Goal: Information Seeking & Learning: Learn about a topic

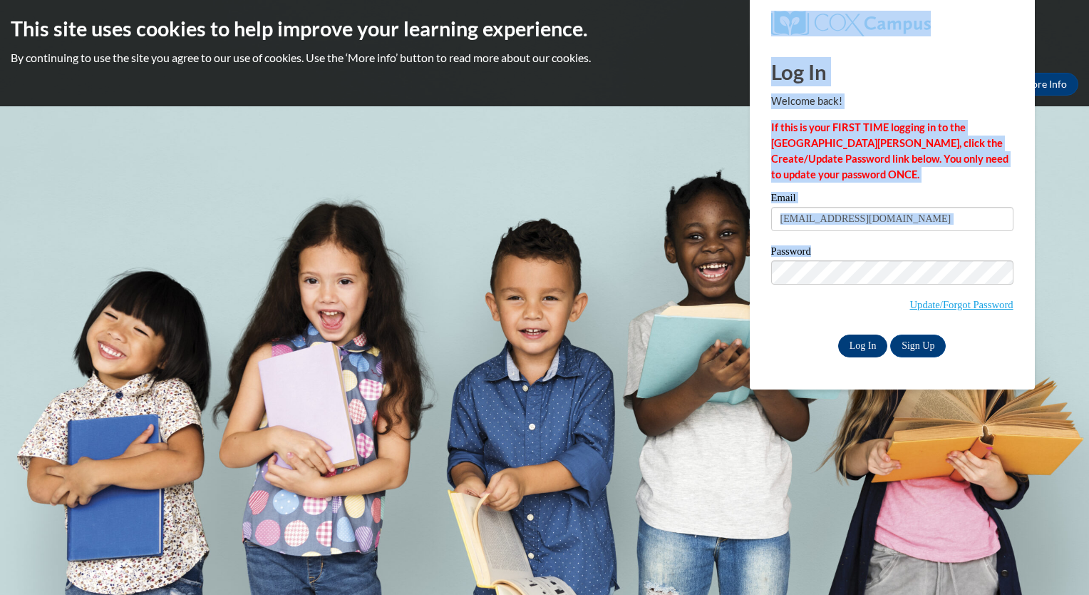
click at [860, 350] on body "This site uses cookies to help improve your learning experience. By continuing …" at bounding box center [544, 297] width 1089 height 595
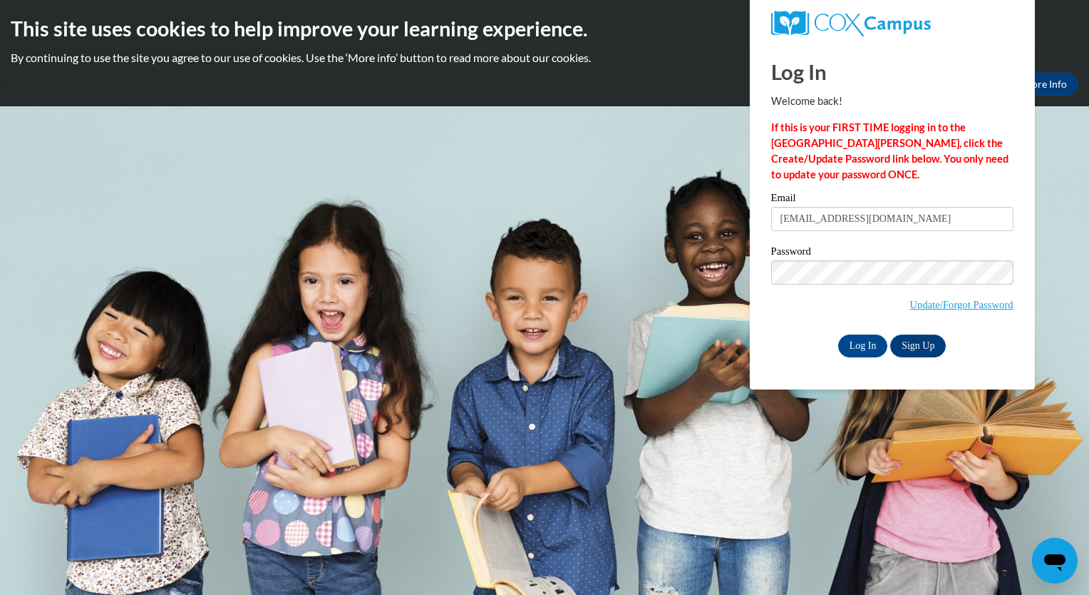
drag, startPoint x: 860, startPoint y: 350, endPoint x: 817, endPoint y: 443, distance: 102.4
click at [817, 443] on body "This site uses cookies to help improve your learning experience. By continuing …" at bounding box center [544, 297] width 1089 height 595
click at [861, 349] on input "Log In" at bounding box center [863, 345] width 50 height 23
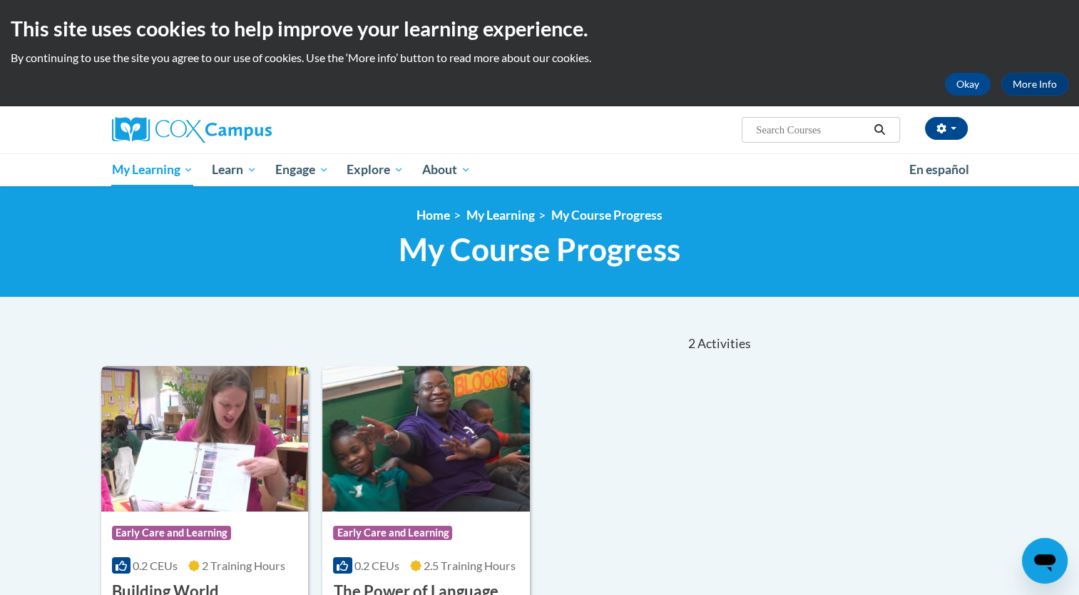
click at [208, 449] on img at bounding box center [204, 438] width 207 height 145
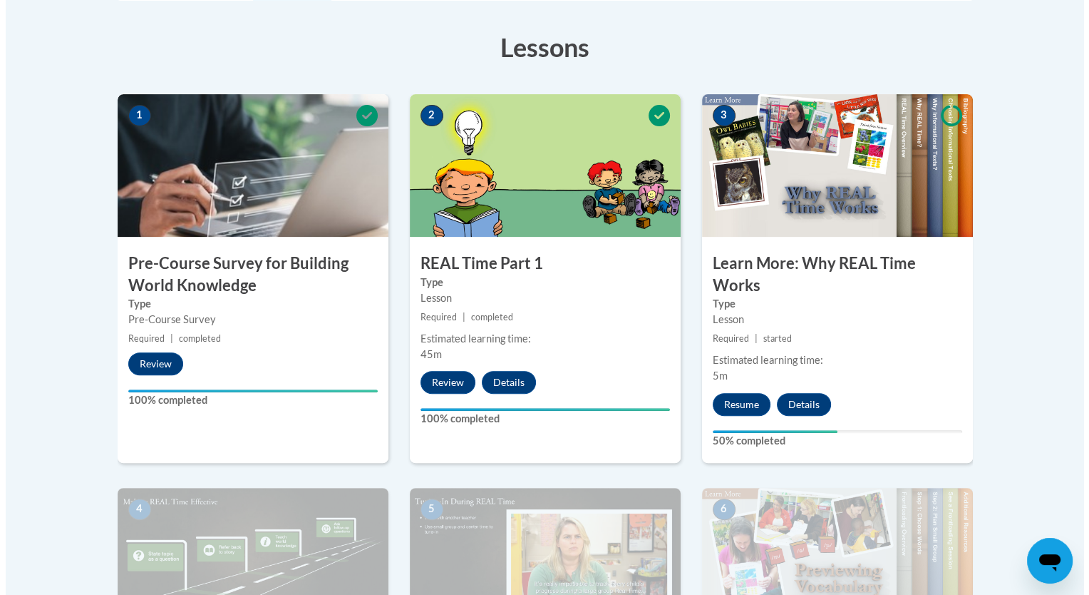
scroll to position [399, 0]
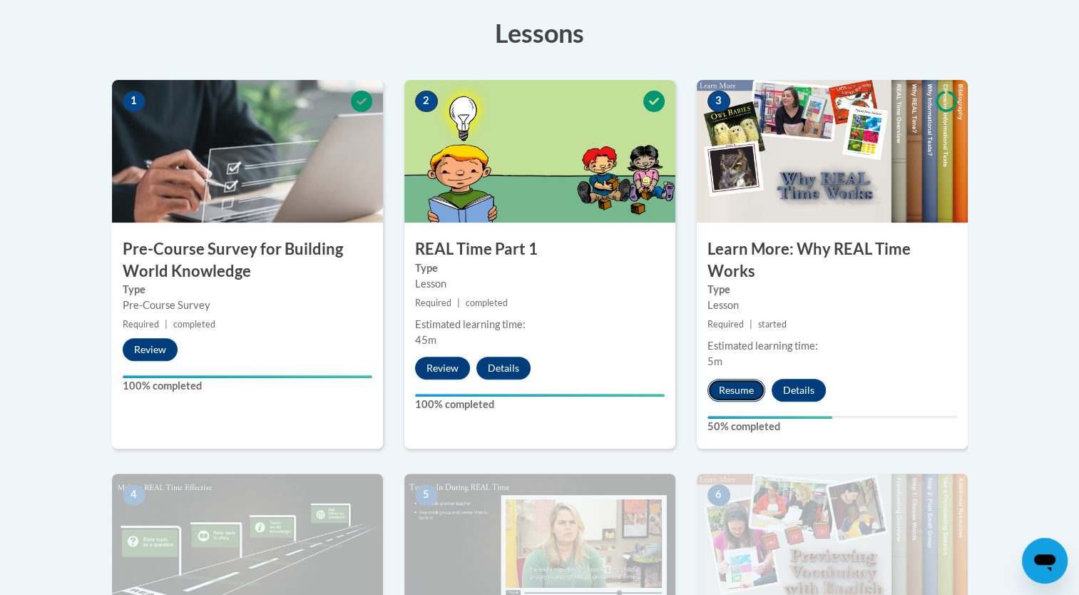
click at [732, 387] on button "Resume" at bounding box center [736, 390] width 58 height 23
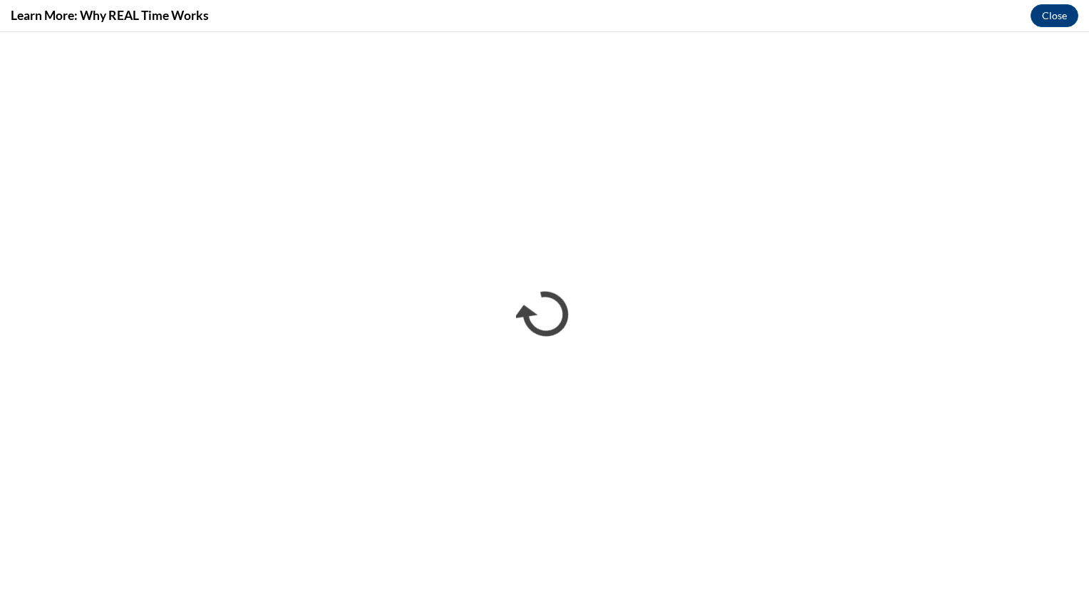
scroll to position [0, 0]
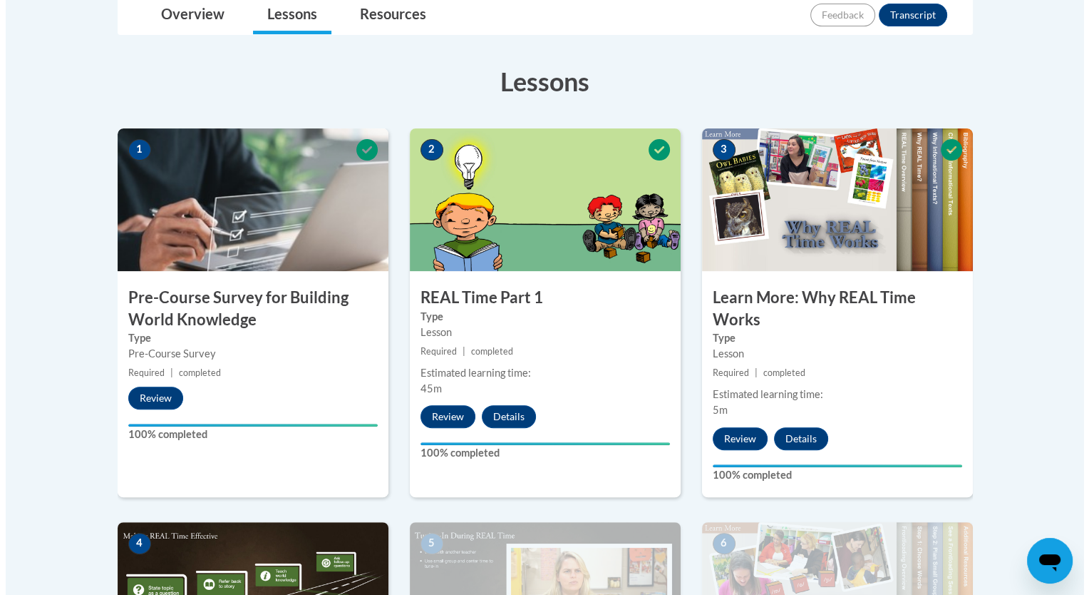
scroll to position [871, 0]
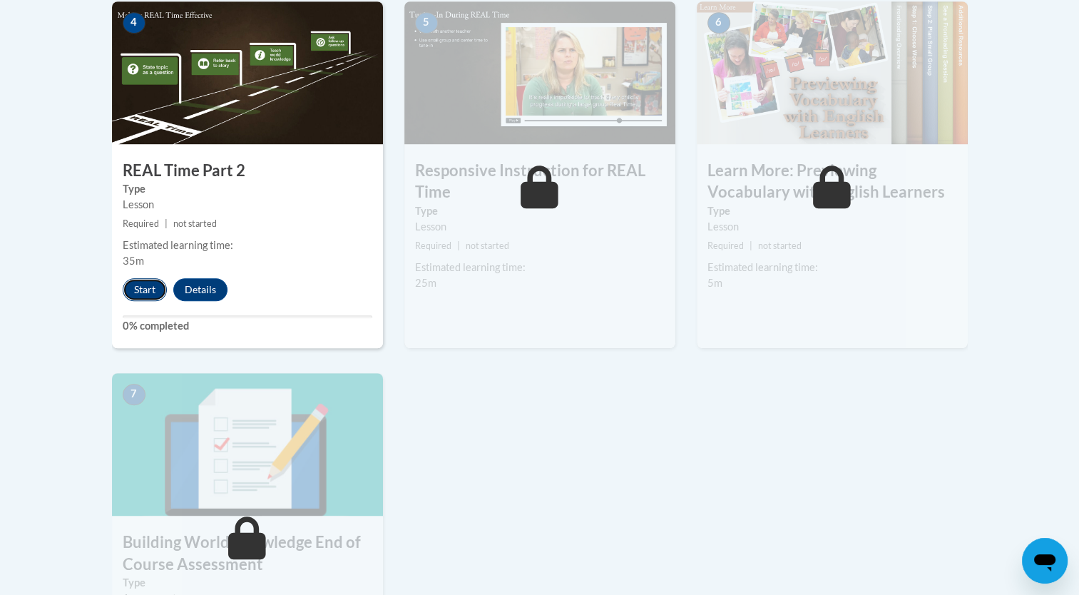
click at [148, 287] on button "Start" at bounding box center [145, 289] width 44 height 23
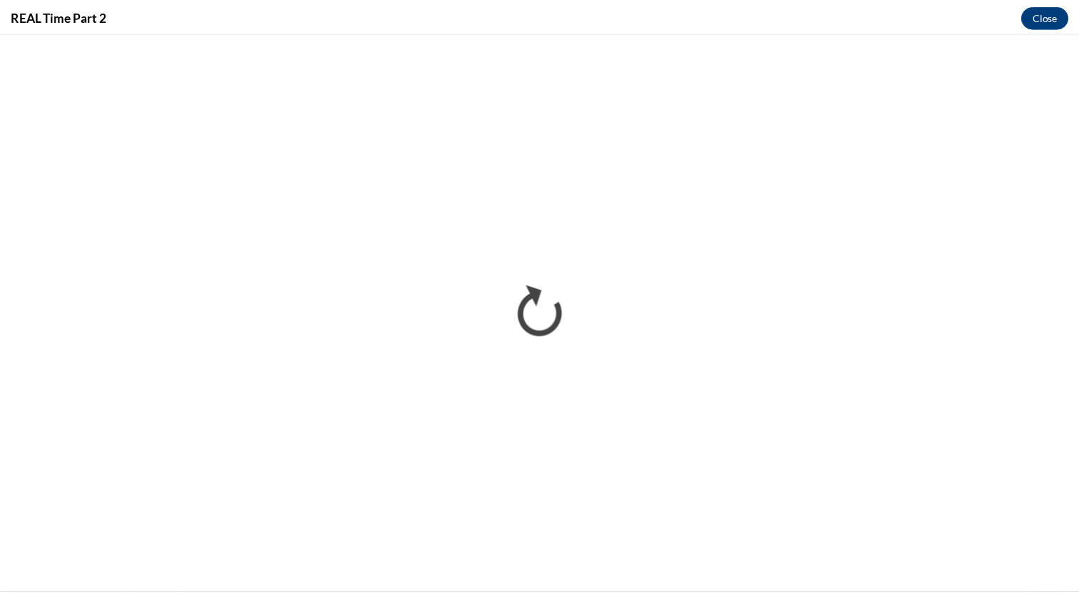
scroll to position [0, 0]
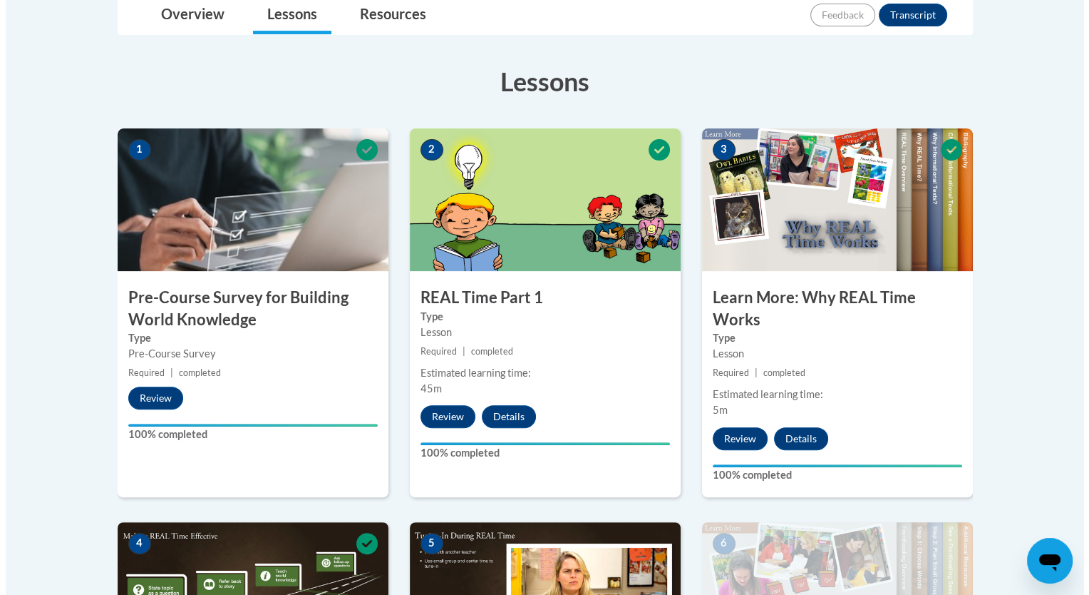
scroll to position [871, 0]
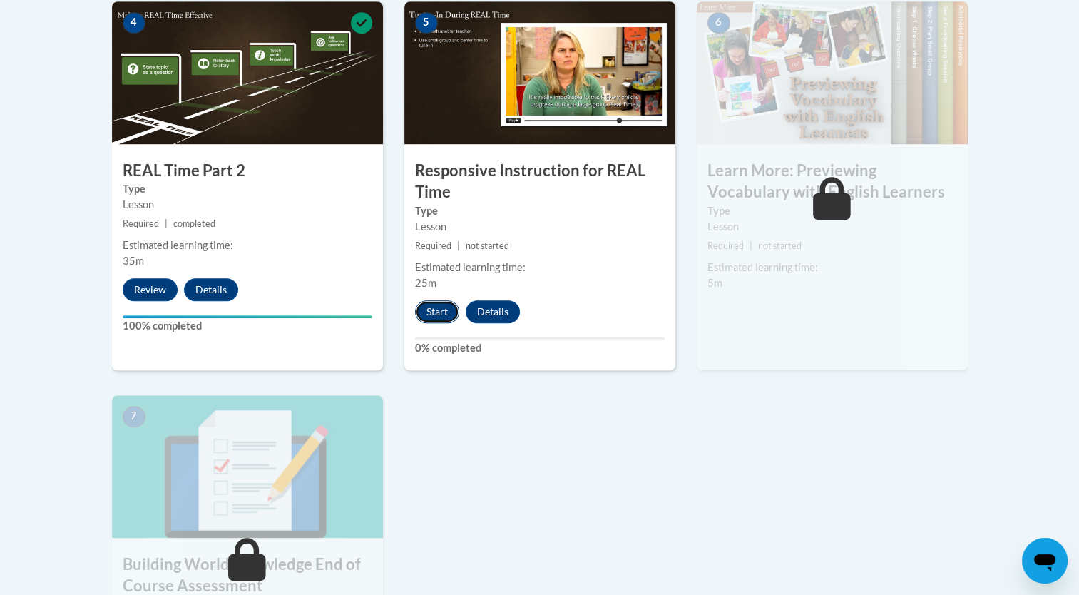
click at [438, 304] on button "Start" at bounding box center [437, 311] width 44 height 23
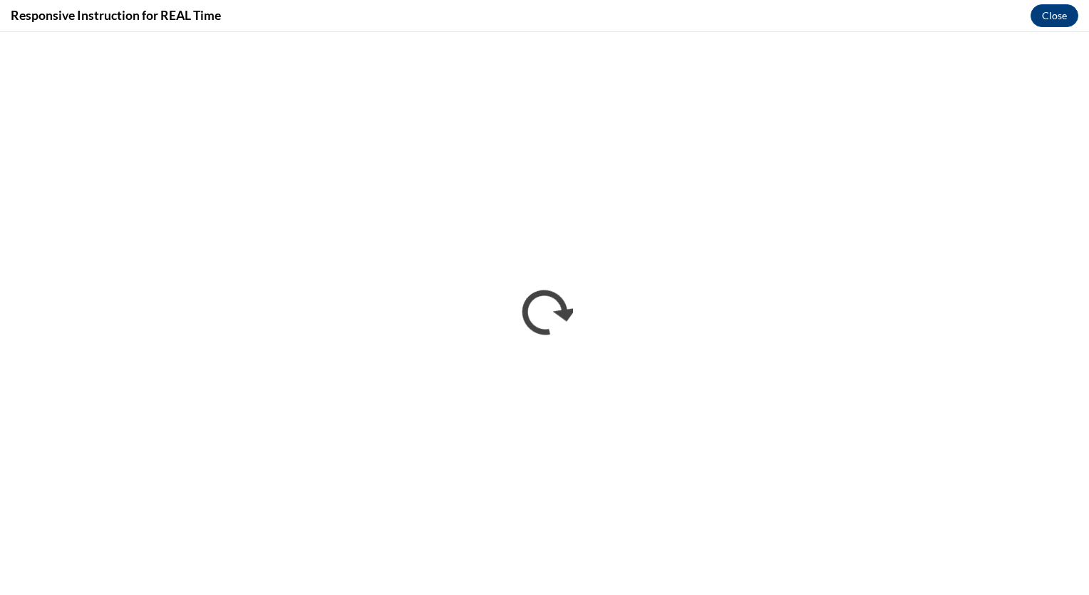
scroll to position [0, 0]
